Goal: Task Accomplishment & Management: Manage account settings

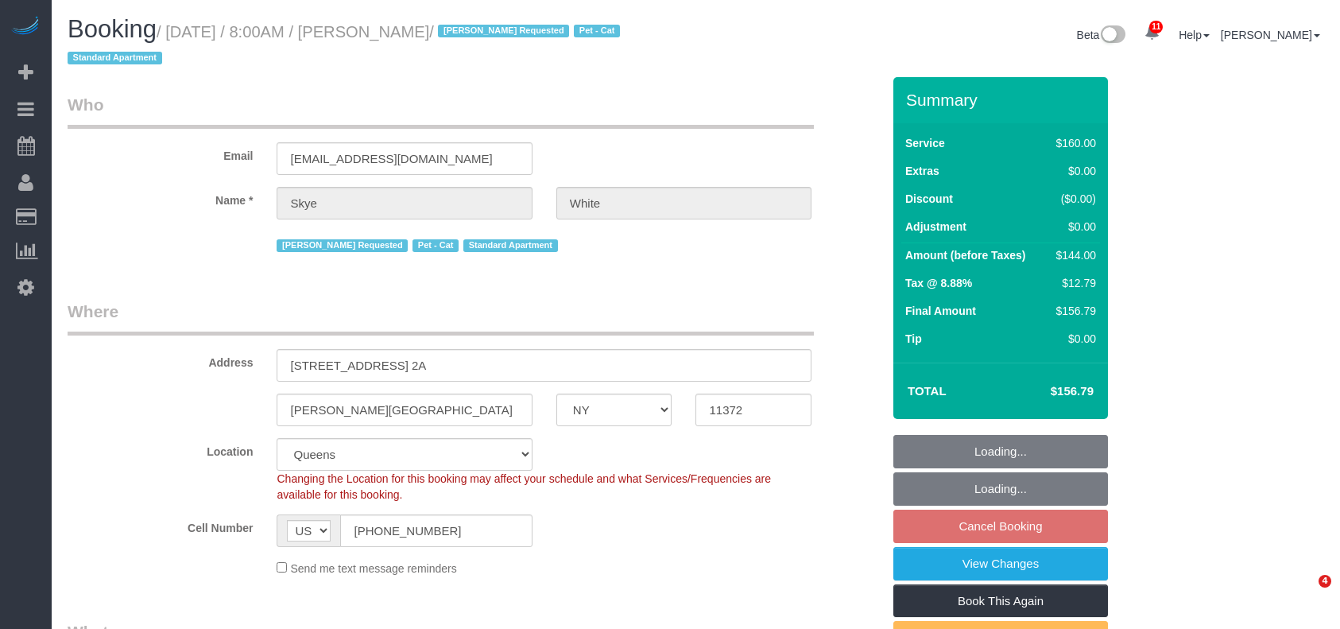
select select "NY"
select select "number:89"
select select "number:90"
select select "number:14"
select select "number:5"
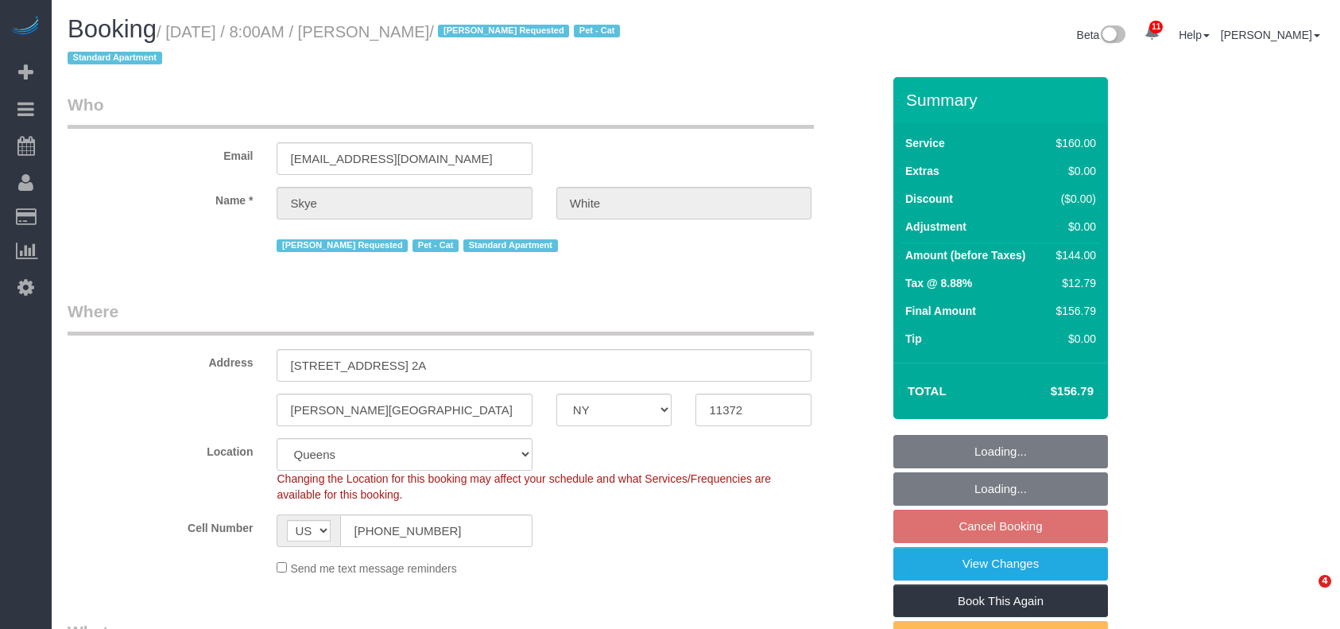
select select "object:1408"
select select "spot1"
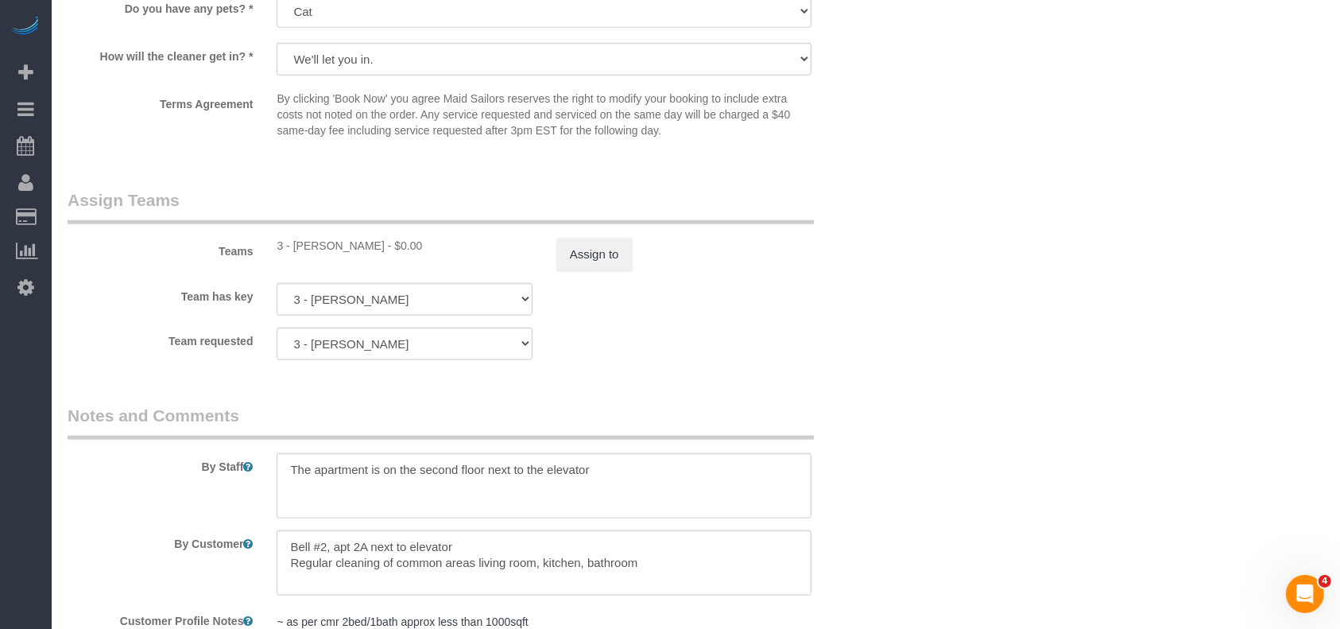
scroll to position [1857, 0]
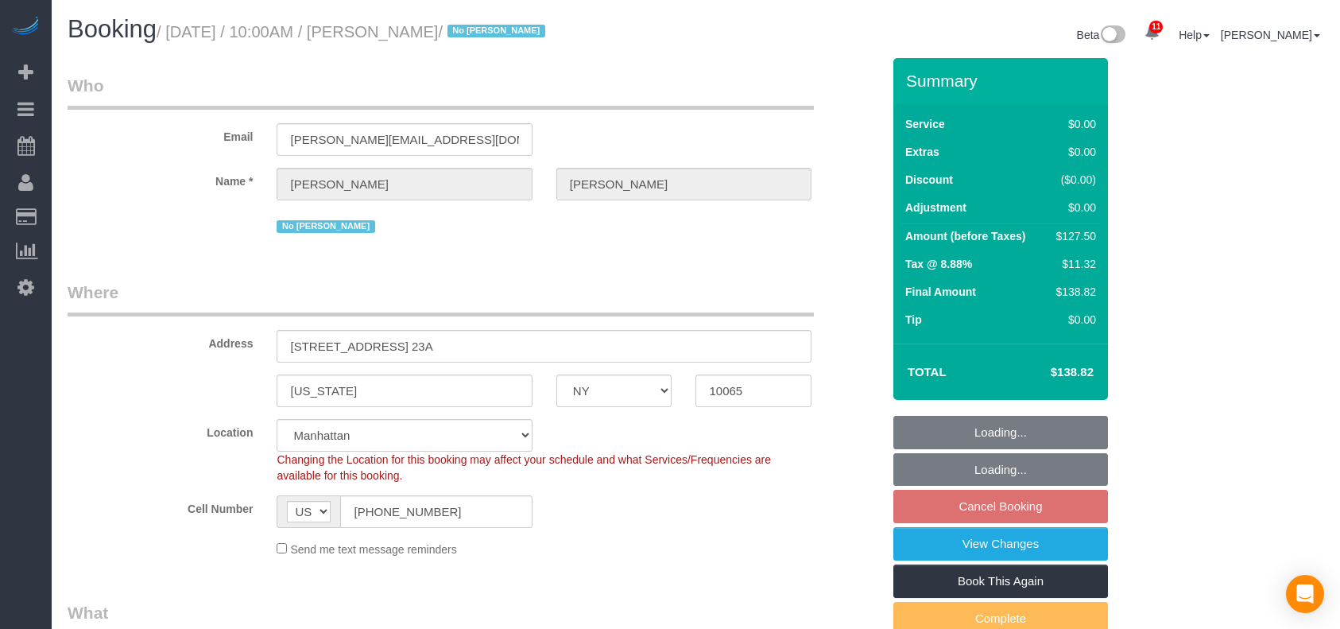
select select "NY"
select select "spot3"
select select "number:89"
select select "number:90"
select select "number:15"
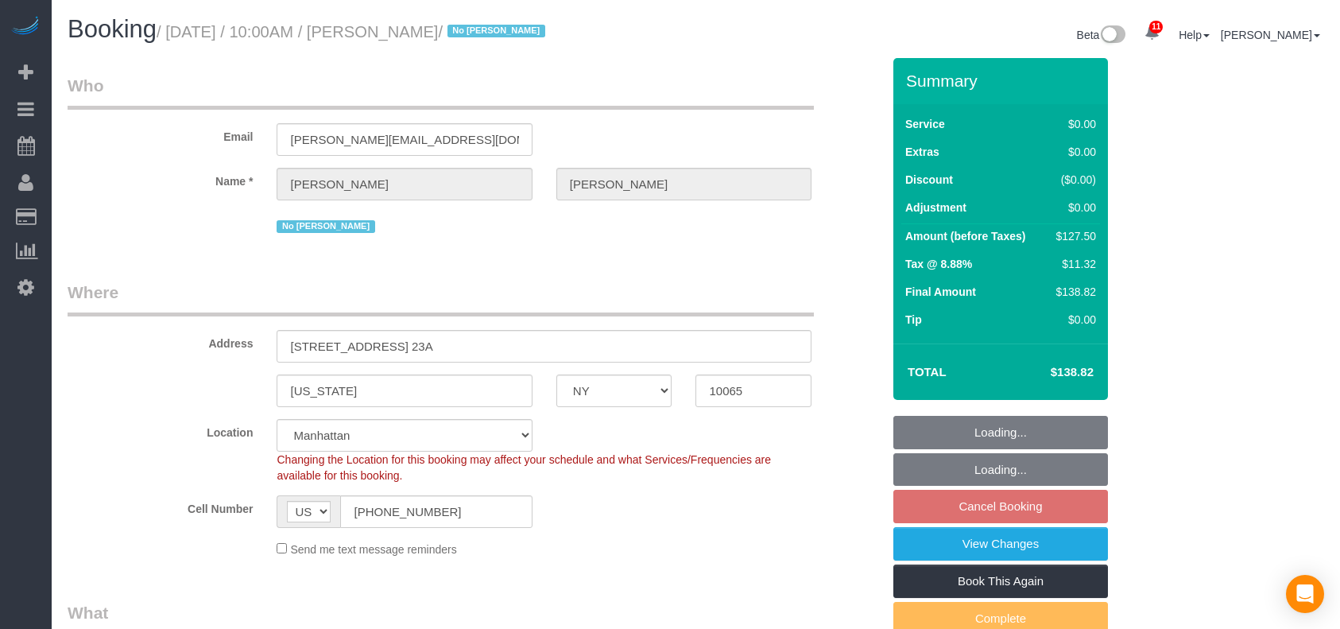
select select "number:5"
select select "number:21"
select select "1"
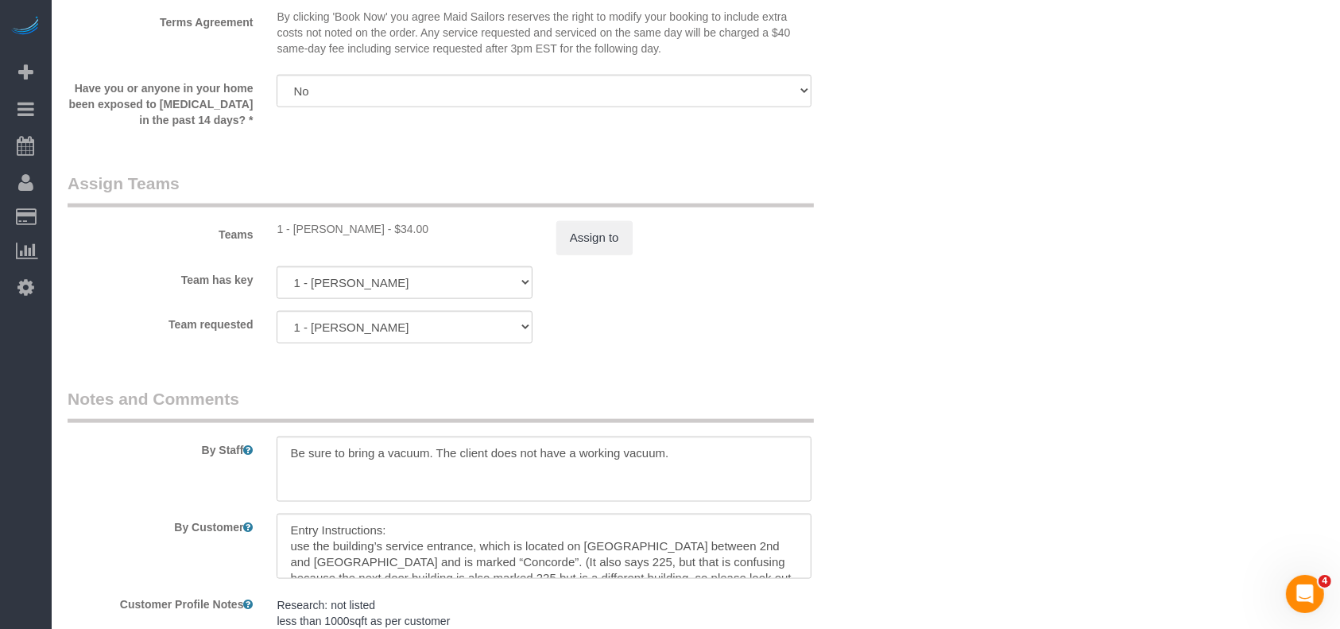
scroll to position [2119, 0]
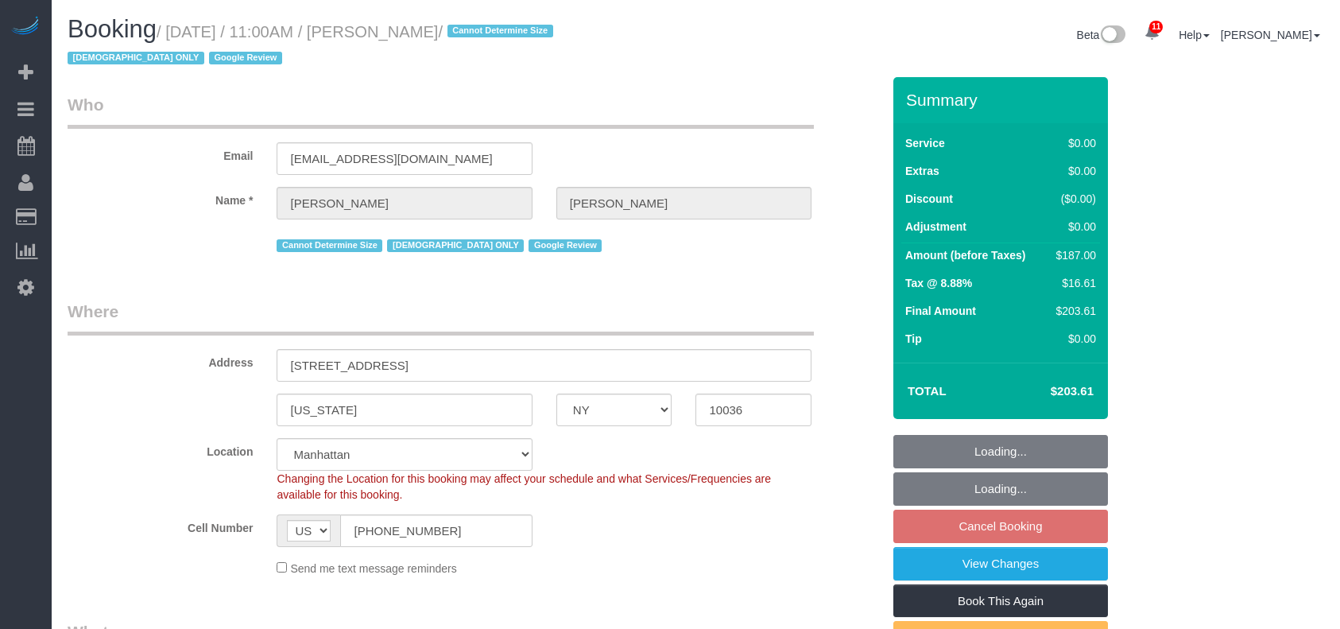
select select "NY"
select select "spot4"
select select "number:58"
select select "number:73"
select select "number:15"
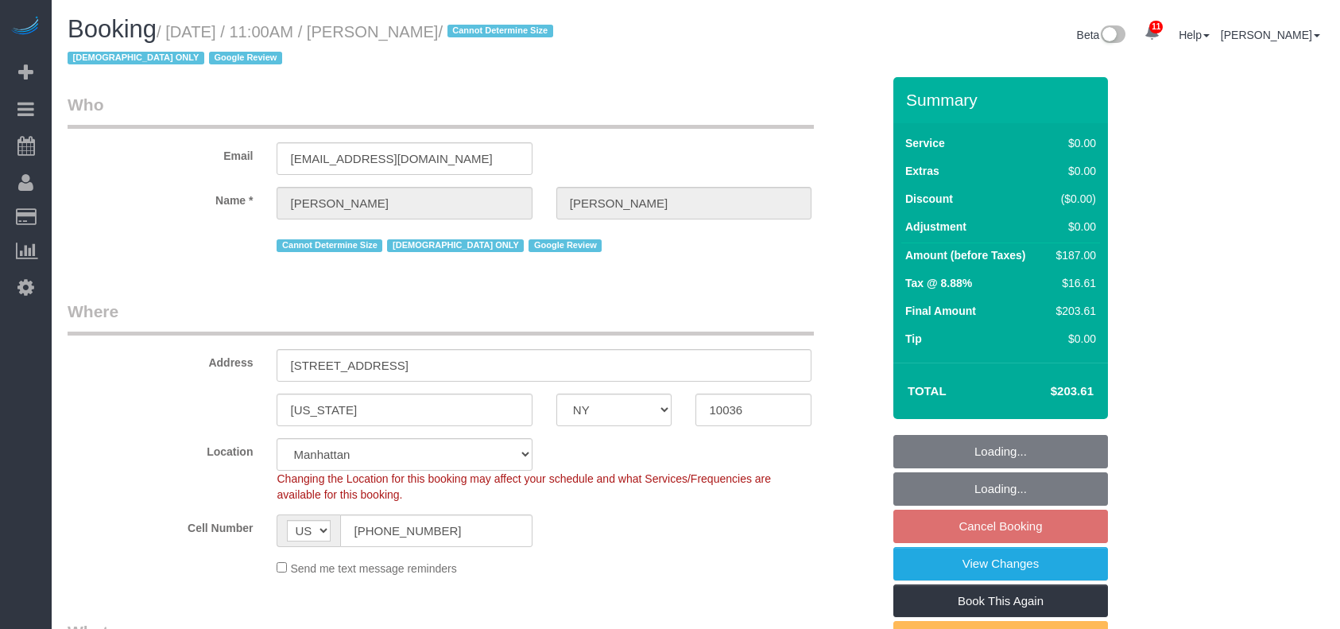
select select "number:6"
select select "2"
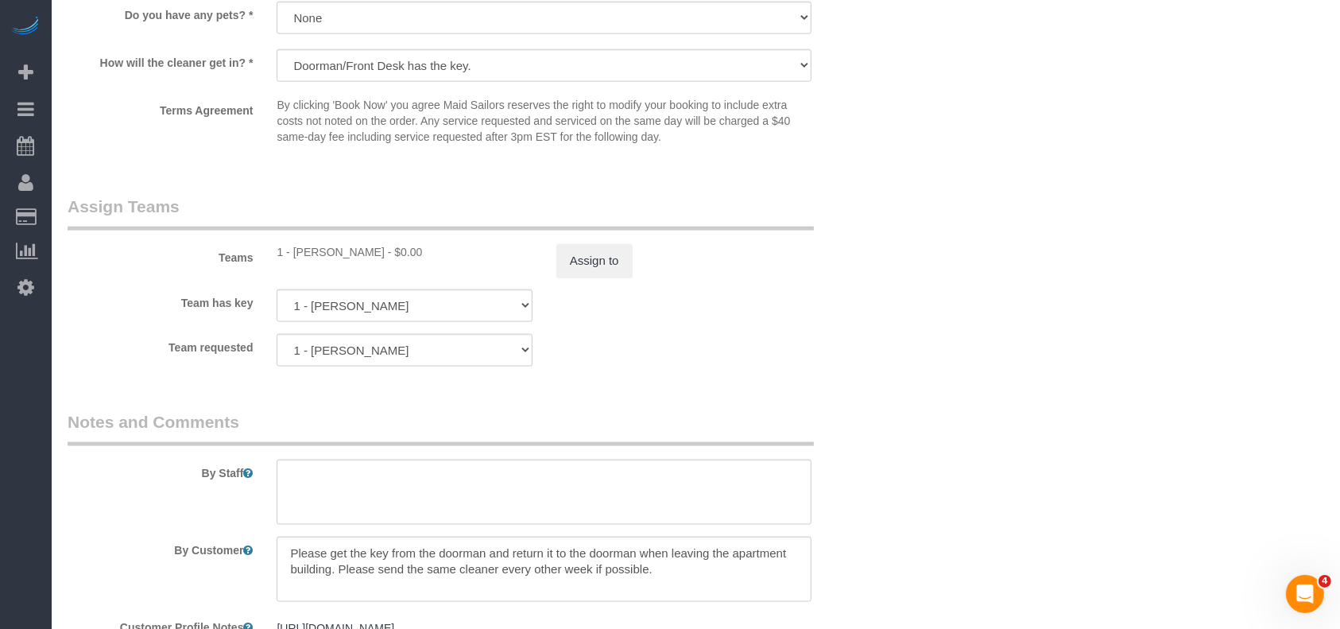
scroll to position [2013, 0]
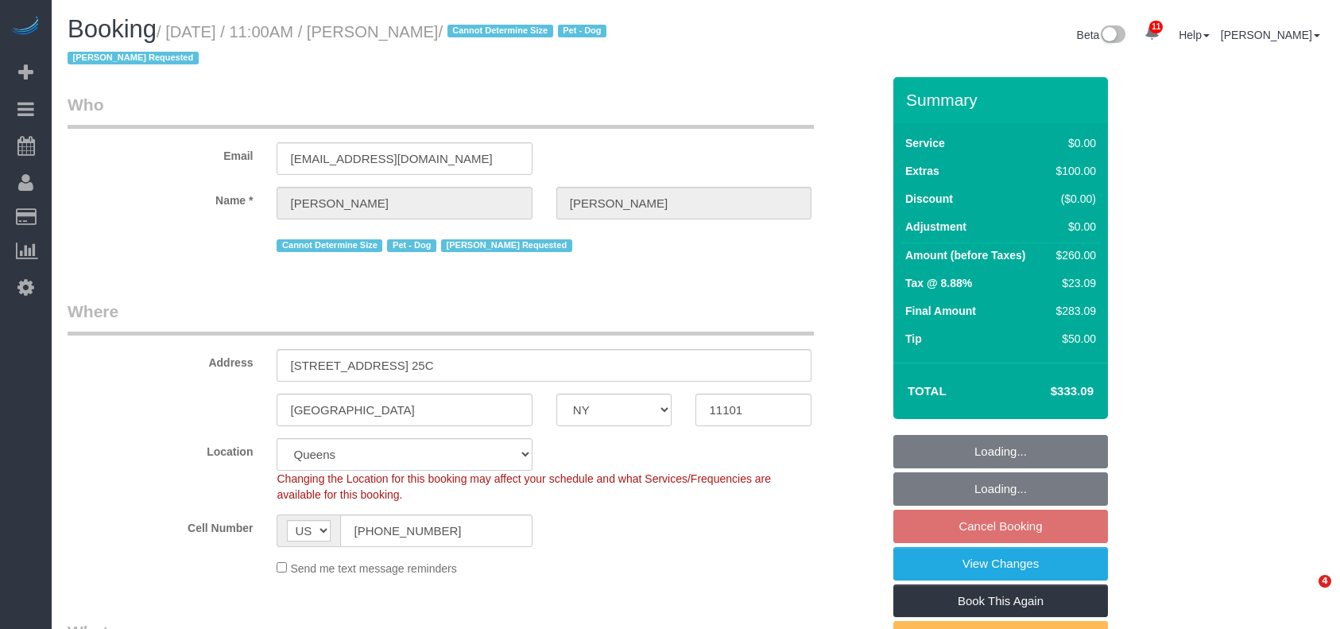
select select "NY"
select select "number:89"
select select "number:90"
select select "number:13"
select select "number:5"
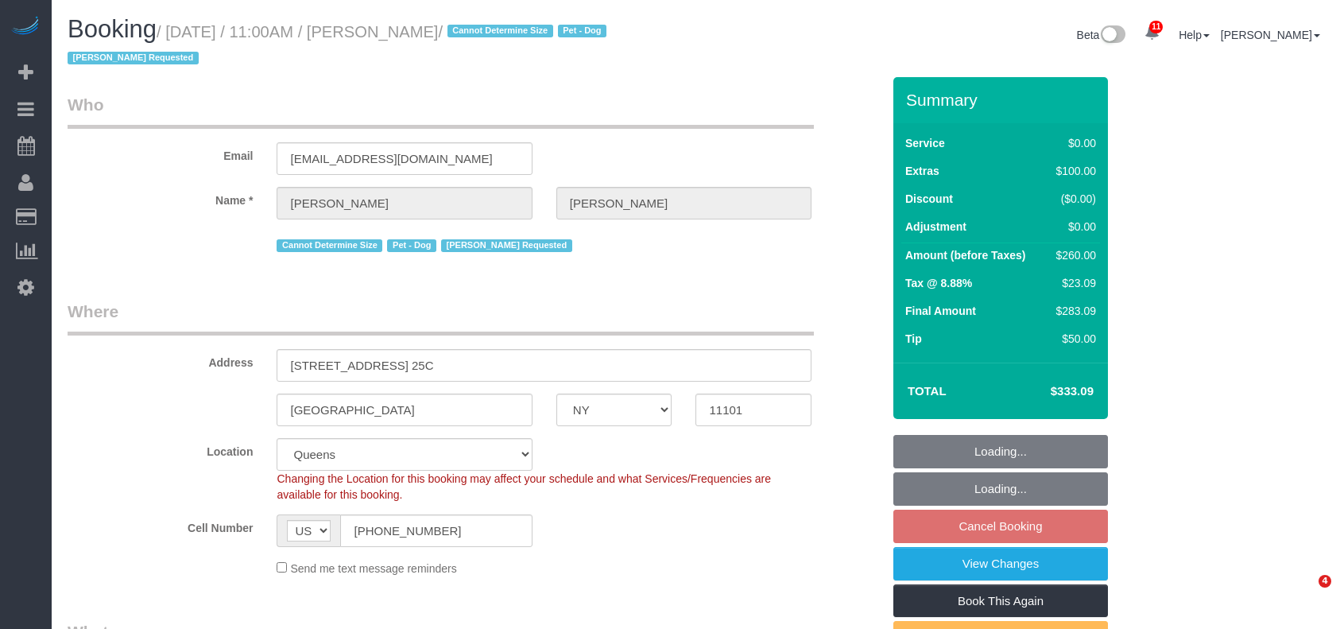
select select "spot57"
select select "1"
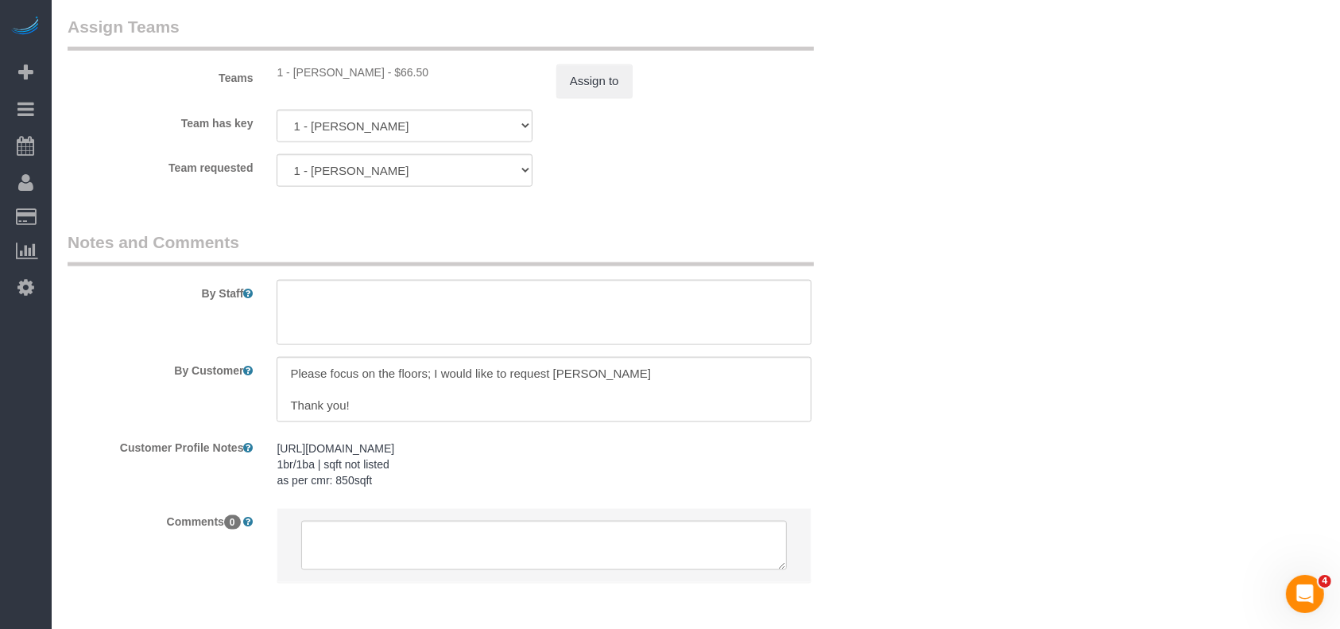
scroll to position [2186, 0]
